Goal: Find contact information: Obtain details needed to contact an individual or organization

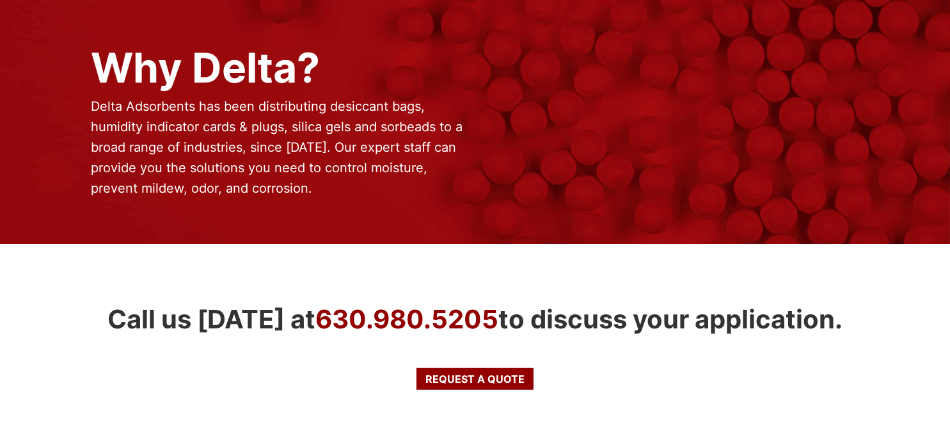
scroll to position [1162, 0]
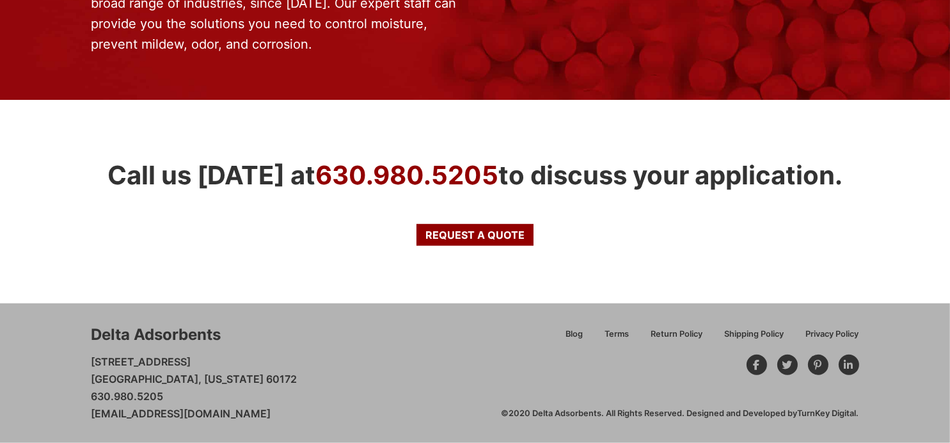
drag, startPoint x: 170, startPoint y: 393, endPoint x: 91, endPoint y: 396, distance: 79.4
click at [92, 396] on p "[STREET_ADDRESS][US_STATE] 630.980.5205 [EMAIL_ADDRESS][DOMAIN_NAME]" at bounding box center [195, 388] width 206 height 70
click at [237, 396] on p "[STREET_ADDRESS][US_STATE] 630.980.5205 [EMAIL_ADDRESS][DOMAIN_NAME]" at bounding box center [195, 388] width 206 height 70
drag, startPoint x: 202, startPoint y: 390, endPoint x: 72, endPoint y: 395, distance: 130.0
click at [72, 395] on div "Delta Adsorbents [STREET_ADDRESS][US_STATE] 630.980.5205 [EMAIL_ADDRESS][DOMAIN…" at bounding box center [475, 373] width 950 height 140
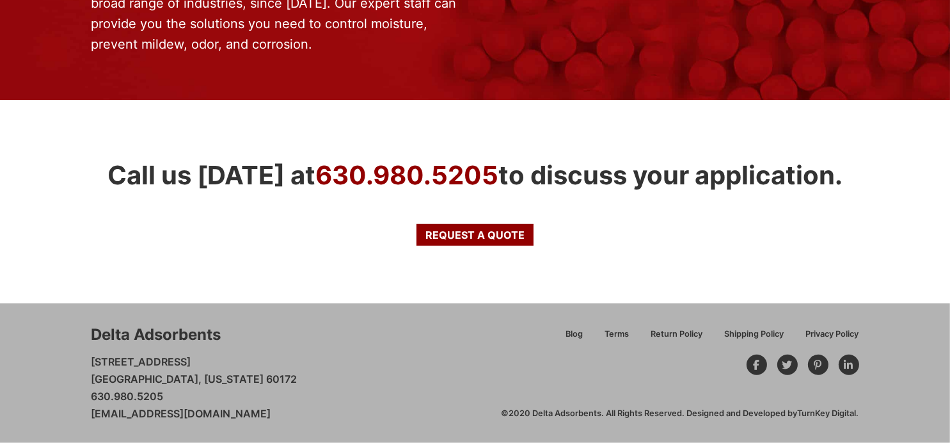
click at [188, 400] on p "[STREET_ADDRESS][US_STATE] 630.980.5205 [EMAIL_ADDRESS][DOMAIN_NAME]" at bounding box center [195, 388] width 206 height 70
drag, startPoint x: 166, startPoint y: 393, endPoint x: 0, endPoint y: 394, distance: 166.4
click at [0, 394] on div "Delta Adsorbents [STREET_ADDRESS][US_STATE] 630.980.5205 [EMAIL_ADDRESS][DOMAIN…" at bounding box center [475, 373] width 950 height 140
click at [154, 388] on p "[STREET_ADDRESS][US_STATE] 630.980.5205 [EMAIL_ADDRESS][DOMAIN_NAME]" at bounding box center [195, 388] width 206 height 70
drag, startPoint x: 173, startPoint y: 392, endPoint x: 65, endPoint y: 388, distance: 108.8
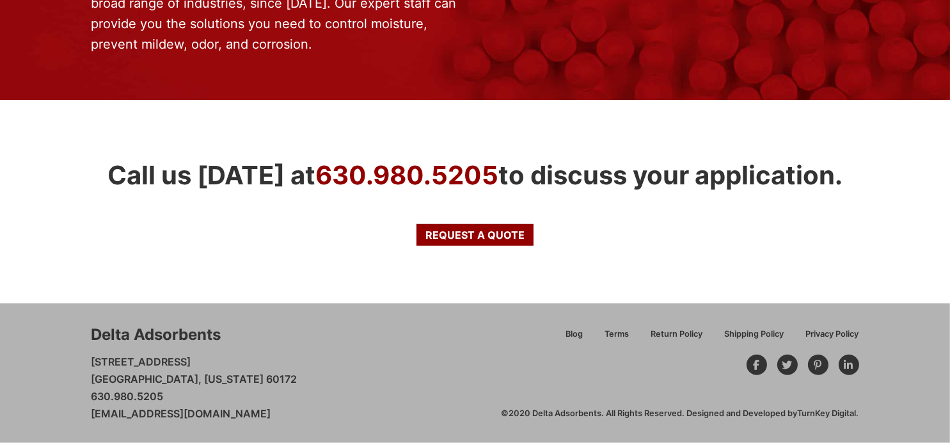
click at [65, 388] on div "Delta Adsorbents [STREET_ADDRESS][US_STATE] 630.980.5205 [EMAIL_ADDRESS][DOMAIN…" at bounding box center [475, 373] width 950 height 140
click at [158, 386] on p "[STREET_ADDRESS][US_STATE] 630.980.5205 [EMAIL_ADDRESS][DOMAIN_NAME]" at bounding box center [195, 388] width 206 height 70
drag, startPoint x: 172, startPoint y: 389, endPoint x: 70, endPoint y: 388, distance: 101.8
click at [70, 388] on div "Delta Adsorbents [STREET_ADDRESS][US_STATE] 630.980.5205 [EMAIL_ADDRESS][DOMAIN…" at bounding box center [475, 373] width 950 height 140
click at [182, 388] on p "[STREET_ADDRESS][US_STATE] 630.980.5205 [EMAIL_ADDRESS][DOMAIN_NAME]" at bounding box center [195, 388] width 206 height 70
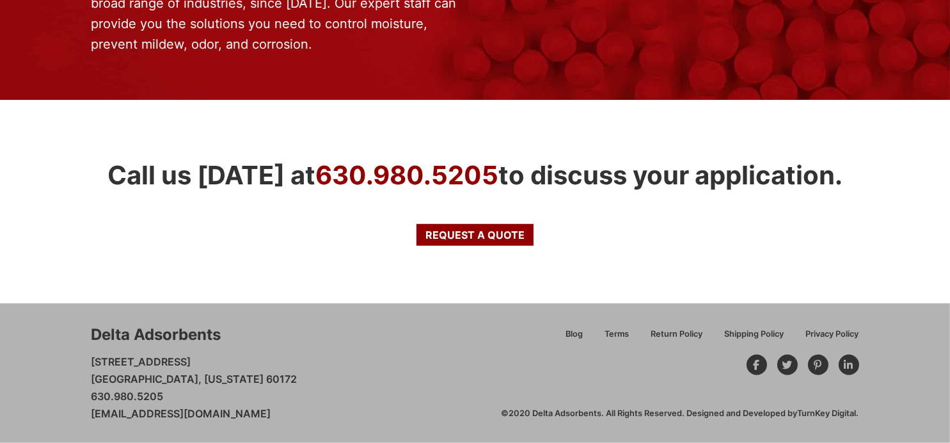
drag, startPoint x: 182, startPoint y: 396, endPoint x: 81, endPoint y: 397, distance: 100.5
click at [81, 397] on div "Delta Adsorbents [STREET_ADDRESS][US_STATE] 630.980.5205 [EMAIL_ADDRESS][DOMAIN…" at bounding box center [475, 373] width 950 height 140
click at [207, 388] on p "[STREET_ADDRESS][US_STATE] 630.980.5205 [EMAIL_ADDRESS][DOMAIN_NAME]" at bounding box center [195, 388] width 206 height 70
drag, startPoint x: 199, startPoint y: 395, endPoint x: 64, endPoint y: 391, distance: 135.1
click at [64, 391] on div "Delta Adsorbents [STREET_ADDRESS][US_STATE] 630.980.5205 [EMAIL_ADDRESS][DOMAIN…" at bounding box center [475, 373] width 950 height 140
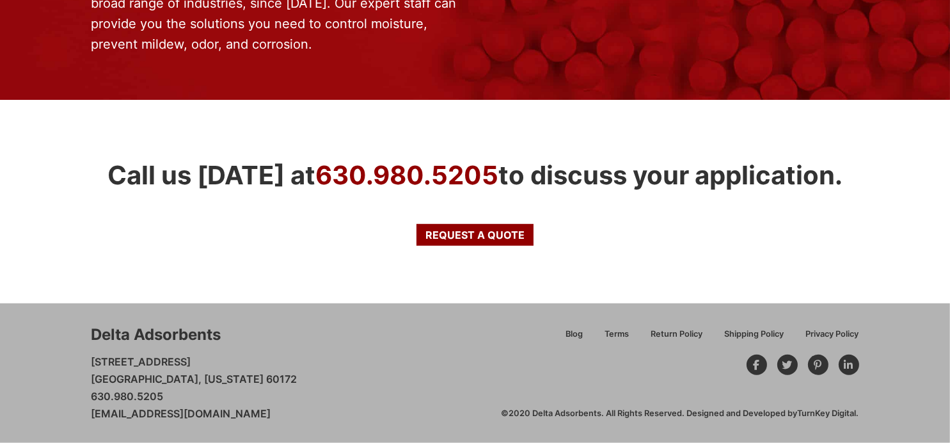
click at [226, 388] on p "[STREET_ADDRESS][US_STATE] 630.980.5205 [EMAIL_ADDRESS][DOMAIN_NAME]" at bounding box center [195, 388] width 206 height 70
drag, startPoint x: 205, startPoint y: 393, endPoint x: 75, endPoint y: 385, distance: 130.2
click at [75, 385] on div "Delta Adsorbents [STREET_ADDRESS][US_STATE] 630.980.5205 [EMAIL_ADDRESS][DOMAIN…" at bounding box center [475, 373] width 950 height 140
click at [182, 392] on p "[STREET_ADDRESS][US_STATE] 630.980.5205 [EMAIL_ADDRESS][DOMAIN_NAME]" at bounding box center [195, 388] width 206 height 70
drag, startPoint x: 99, startPoint y: 388, endPoint x: 75, endPoint y: 388, distance: 23.7
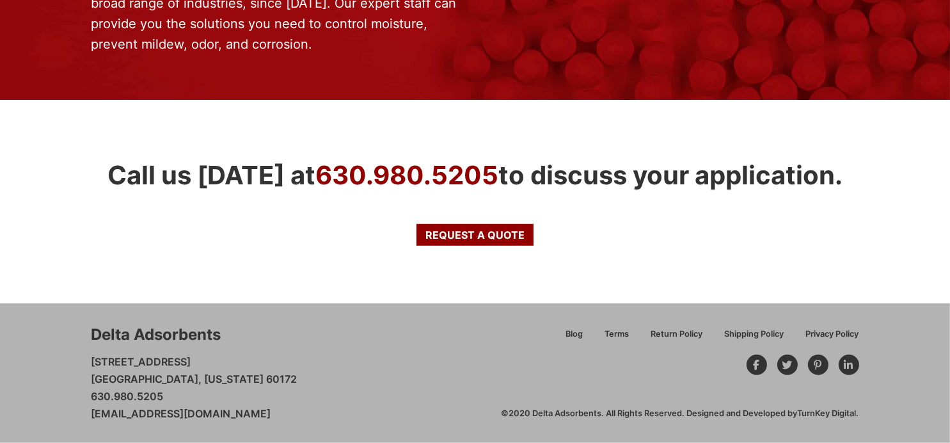
click at [75, 388] on div "Delta Adsorbents [STREET_ADDRESS][US_STATE] 630.980.5205 [EMAIL_ADDRESS][DOMAIN…" at bounding box center [475, 373] width 950 height 140
click at [193, 392] on p "[STREET_ADDRESS][US_STATE] 630.980.5205 [EMAIL_ADDRESS][DOMAIN_NAME]" at bounding box center [195, 388] width 206 height 70
drag, startPoint x: 179, startPoint y: 398, endPoint x: 61, endPoint y: 388, distance: 117.5
click at [61, 388] on div "Delta Adsorbents [STREET_ADDRESS][US_STATE] 630.980.5205 [EMAIL_ADDRESS][DOMAIN…" at bounding box center [475, 373] width 950 height 140
click at [189, 400] on p "[STREET_ADDRESS][US_STATE] 630.980.5205 [EMAIL_ADDRESS][DOMAIN_NAME]" at bounding box center [195, 388] width 206 height 70
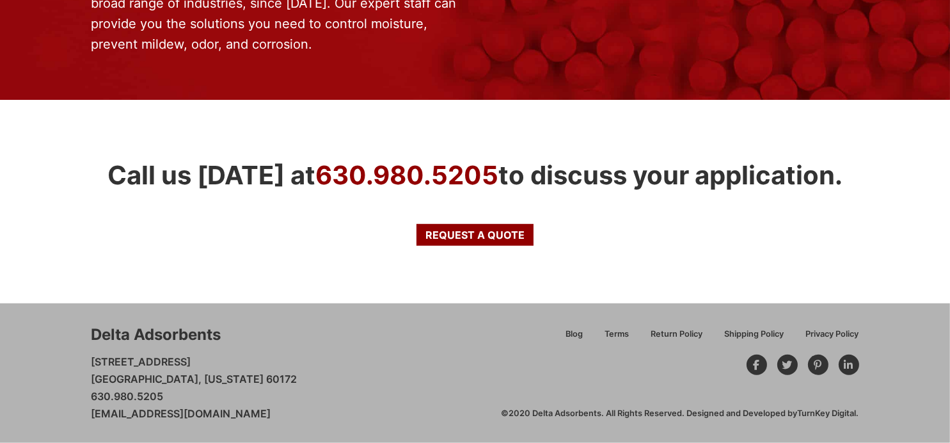
drag, startPoint x: 175, startPoint y: 401, endPoint x: 74, endPoint y: 392, distance: 101.5
click at [74, 392] on div "Delta Adsorbents [STREET_ADDRESS][US_STATE] 630.980.5205 [EMAIL_ADDRESS][DOMAIN…" at bounding box center [475, 373] width 950 height 140
click at [395, 268] on div "Call us [DATE] at [PHONE_NUMBER] to discuss your application. Request a Quote" at bounding box center [475, 202] width 950 height 204
click at [458, 268] on div "Call us [DATE] at [PHONE_NUMBER] to discuss your application. Request a Quote" at bounding box center [475, 202] width 950 height 204
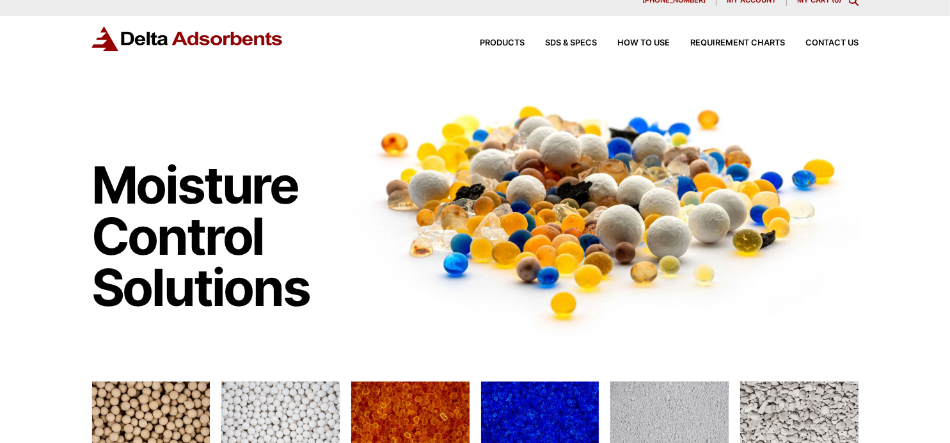
scroll to position [0, 0]
